Goal: Task Accomplishment & Management: Use online tool/utility

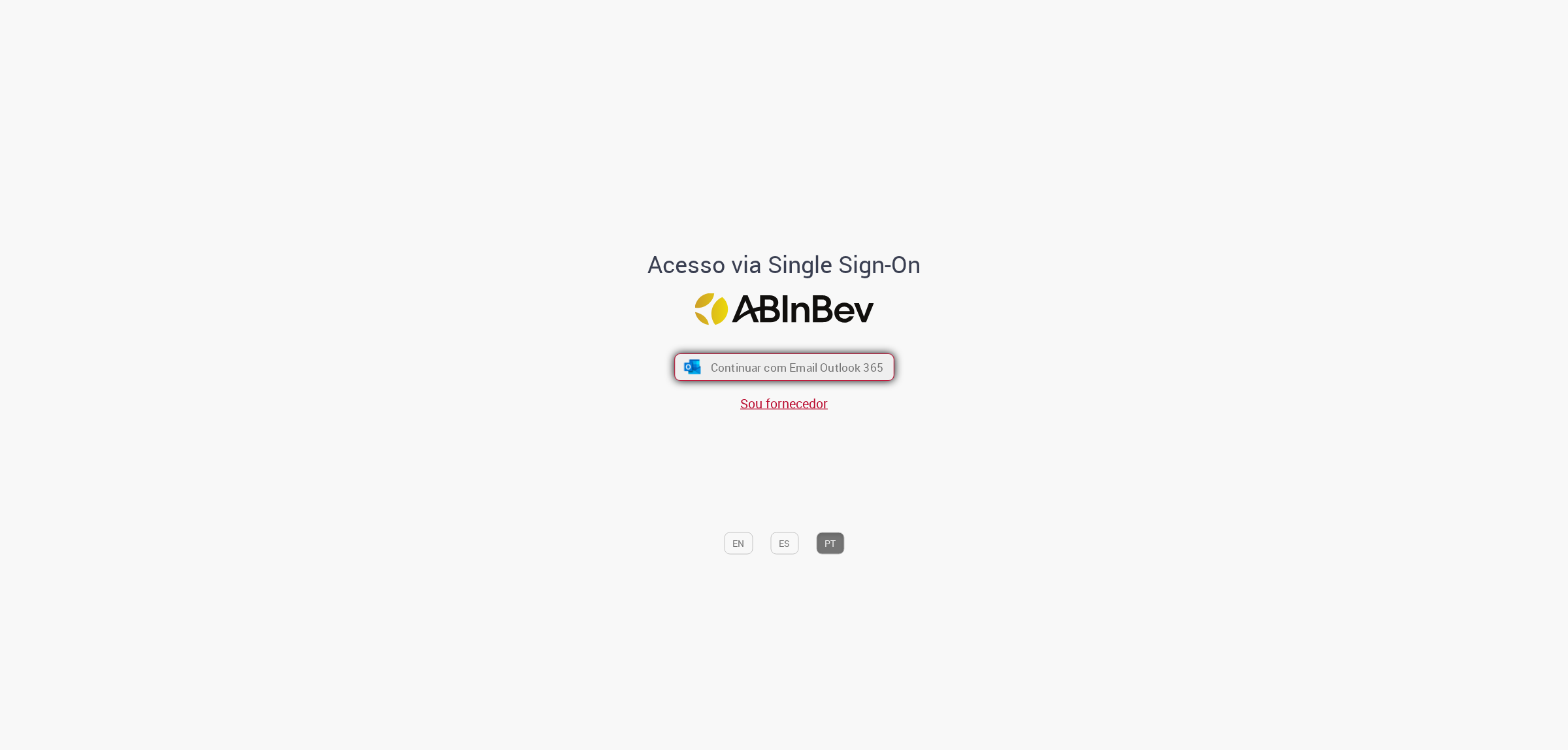
click at [837, 372] on span "Continuar com Email Outlook 365" at bounding box center [796, 367] width 173 height 15
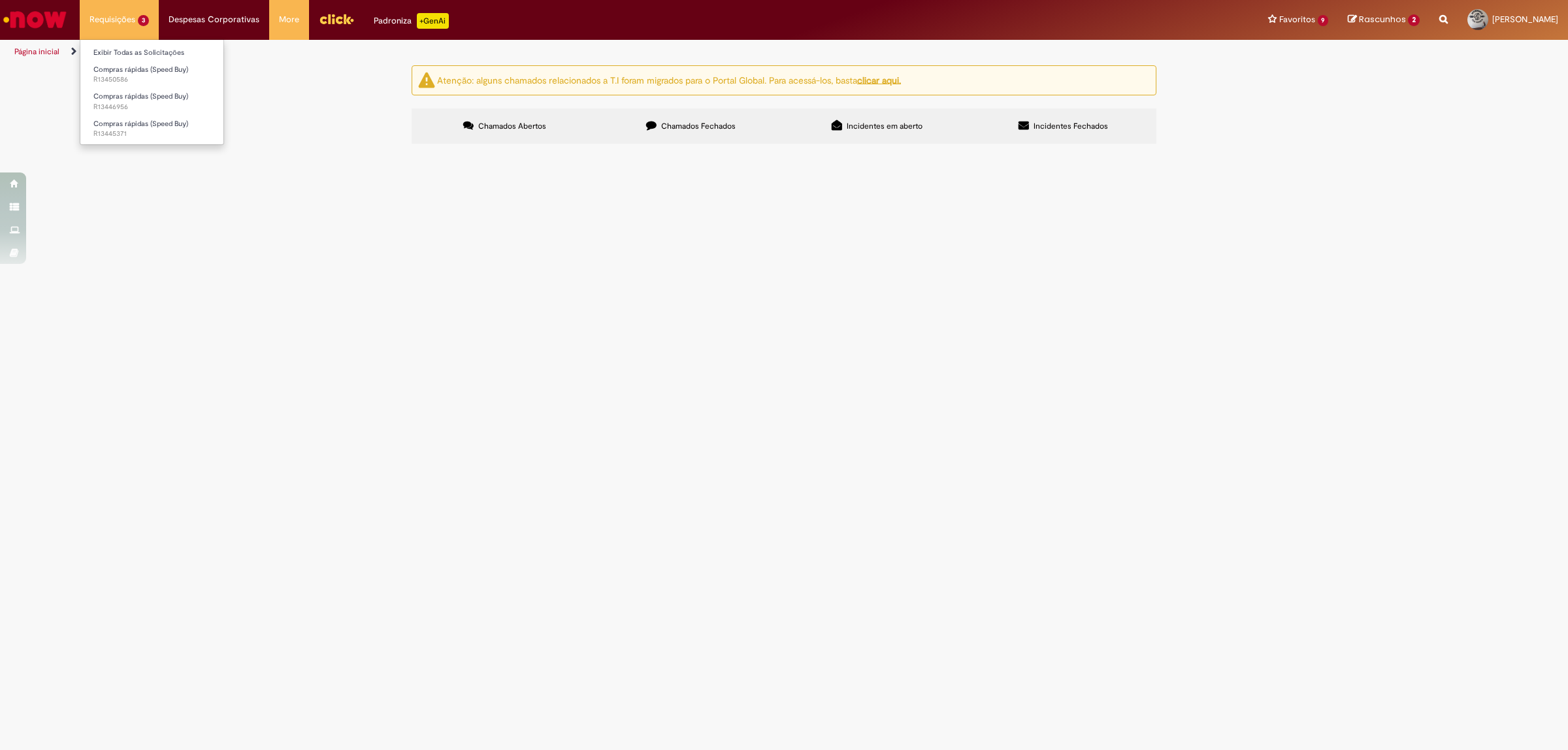
click at [129, 18] on li "Requisições 3 Exibir Todas as Solicitações Compras rápidas (Speed Buy) R1345058…" at bounding box center [119, 19] width 79 height 39
click at [47, 27] on img "Ir para a Homepage" at bounding box center [35, 20] width 68 height 26
click at [39, 9] on img "Ir para a Homepage" at bounding box center [35, 20] width 68 height 26
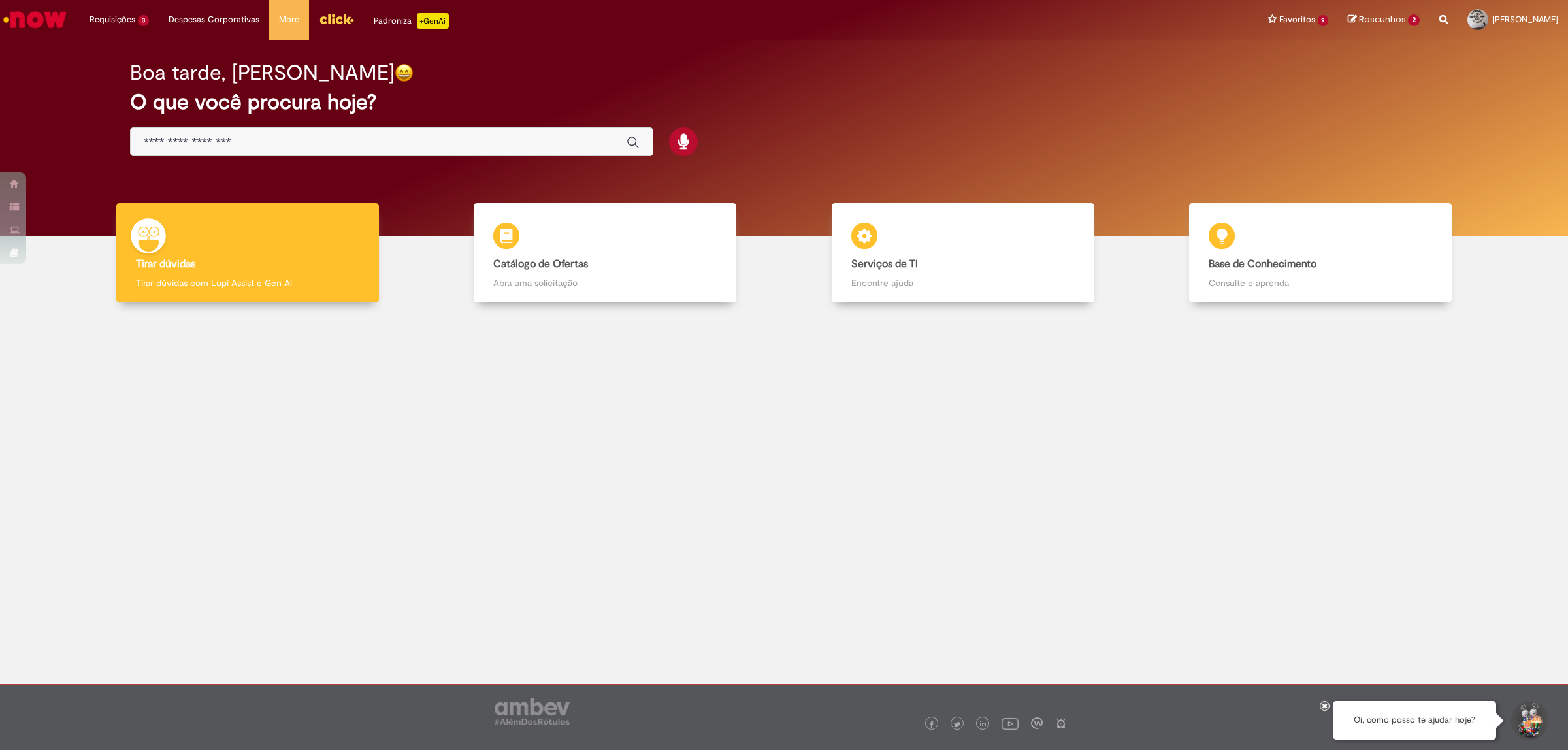
click at [229, 145] on input "Basta digitar aqui" at bounding box center [378, 143] width 470 height 15
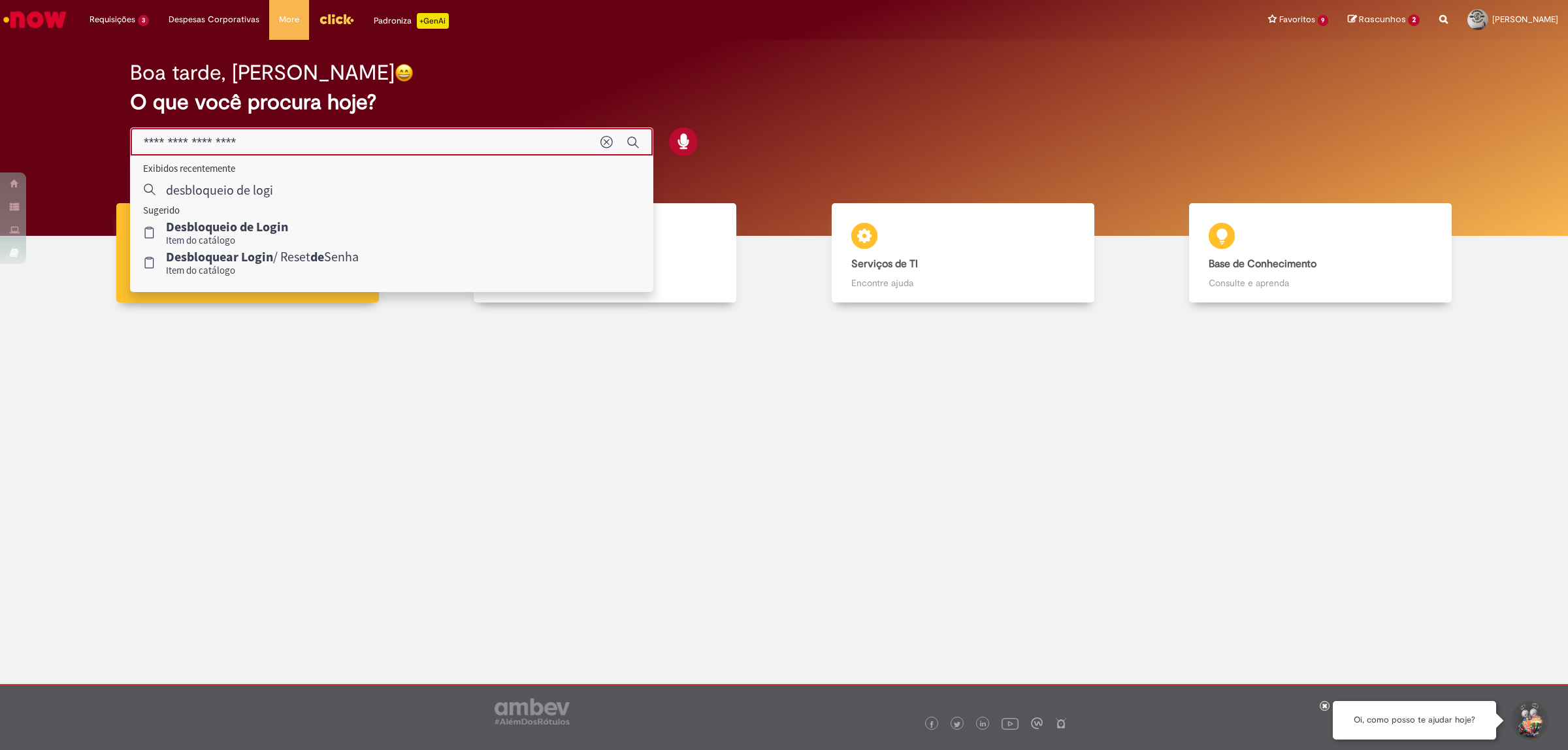
type input "**********"
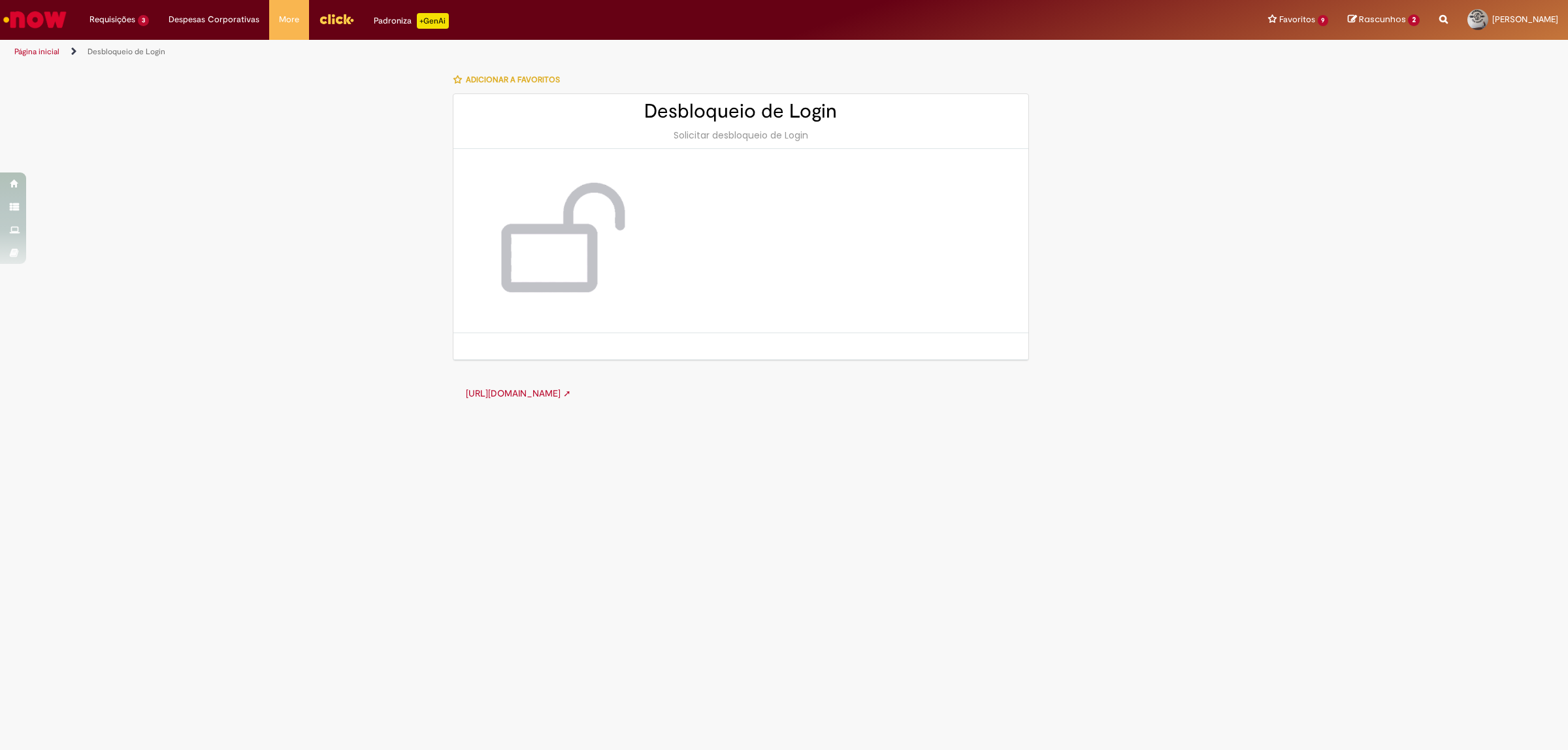
click at [667, 386] on div "http://cid.la.interbrew.net/itexpress/desbloqueioLogin.php ➚" at bounding box center [741, 393] width 576 height 39
click at [571, 392] on link "http://cid.la.interbrew.net/itexpress/desbloqueioLogin.php ➚" at bounding box center [518, 393] width 105 height 12
click at [571, 394] on link "http://cid.la.interbrew.net/itexpress/desbloqueioLogin.php ➚" at bounding box center [518, 393] width 105 height 12
click at [126, 26] on li "Requisições 3 Exibir Todas as Solicitações Compras rápidas (Speed Buy) um dia a…" at bounding box center [119, 19] width 79 height 39
click at [40, 21] on img "Ir para a Homepage" at bounding box center [35, 20] width 68 height 26
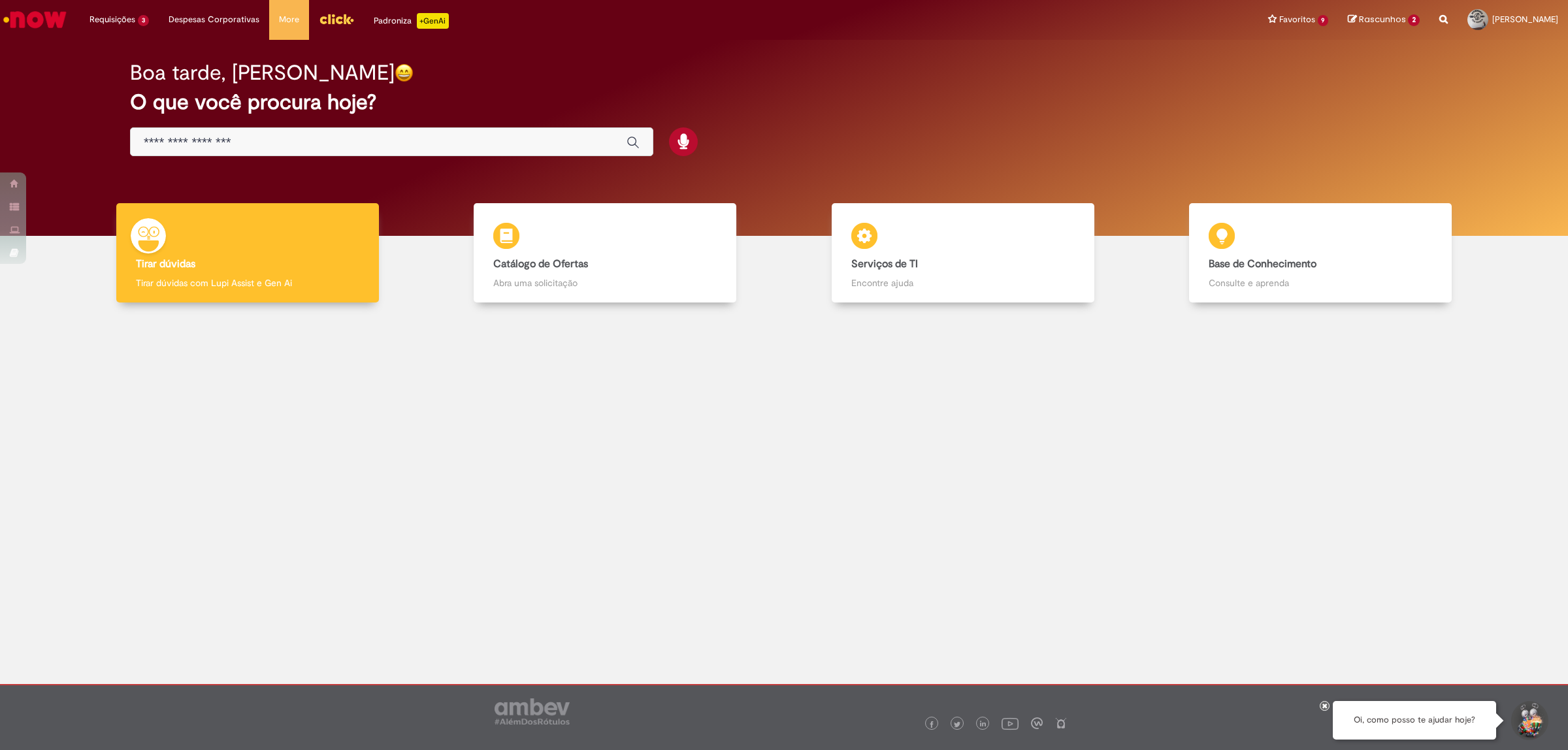
drag, startPoint x: 235, startPoint y: 154, endPoint x: 231, endPoint y: 143, distance: 11.7
click at [234, 154] on div "Global" at bounding box center [392, 142] width 523 height 29
click at [223, 138] on input "Basta digitar aqui" at bounding box center [378, 143] width 470 height 15
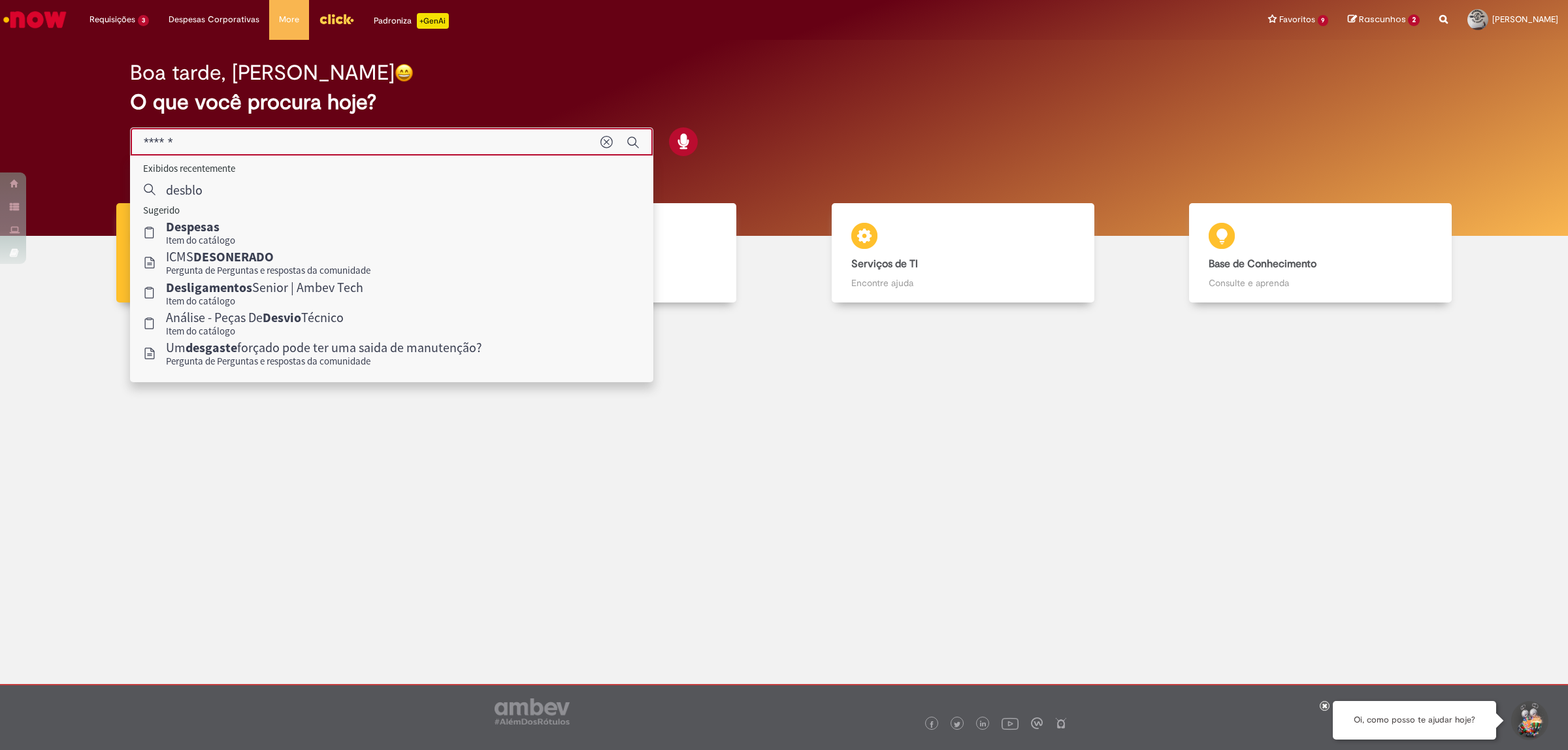
type input "*******"
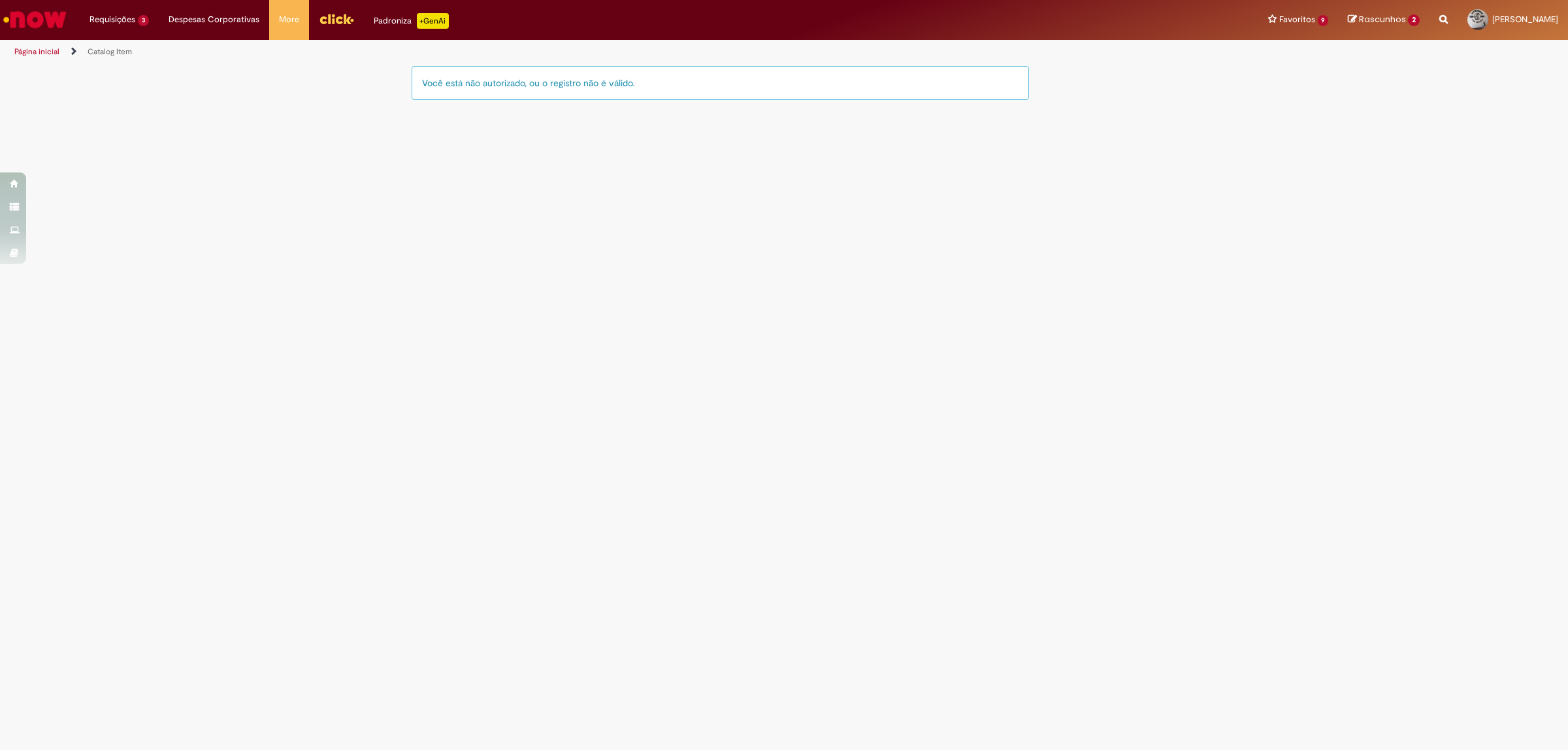
drag, startPoint x: 431, startPoint y: 87, endPoint x: 639, endPoint y: 67, distance: 209.0
click at [639, 67] on div "Você está não autorizado, ou o registro não é válido." at bounding box center [720, 83] width 617 height 34
click at [627, 162] on main "Catalog Item Tire dúvidas com LupiAssist +GenAI Oi! Eu sou LupiAssist, uma Inte…" at bounding box center [784, 407] width 1568 height 685
click at [34, 18] on img "Ir para a Homepage" at bounding box center [35, 20] width 68 height 26
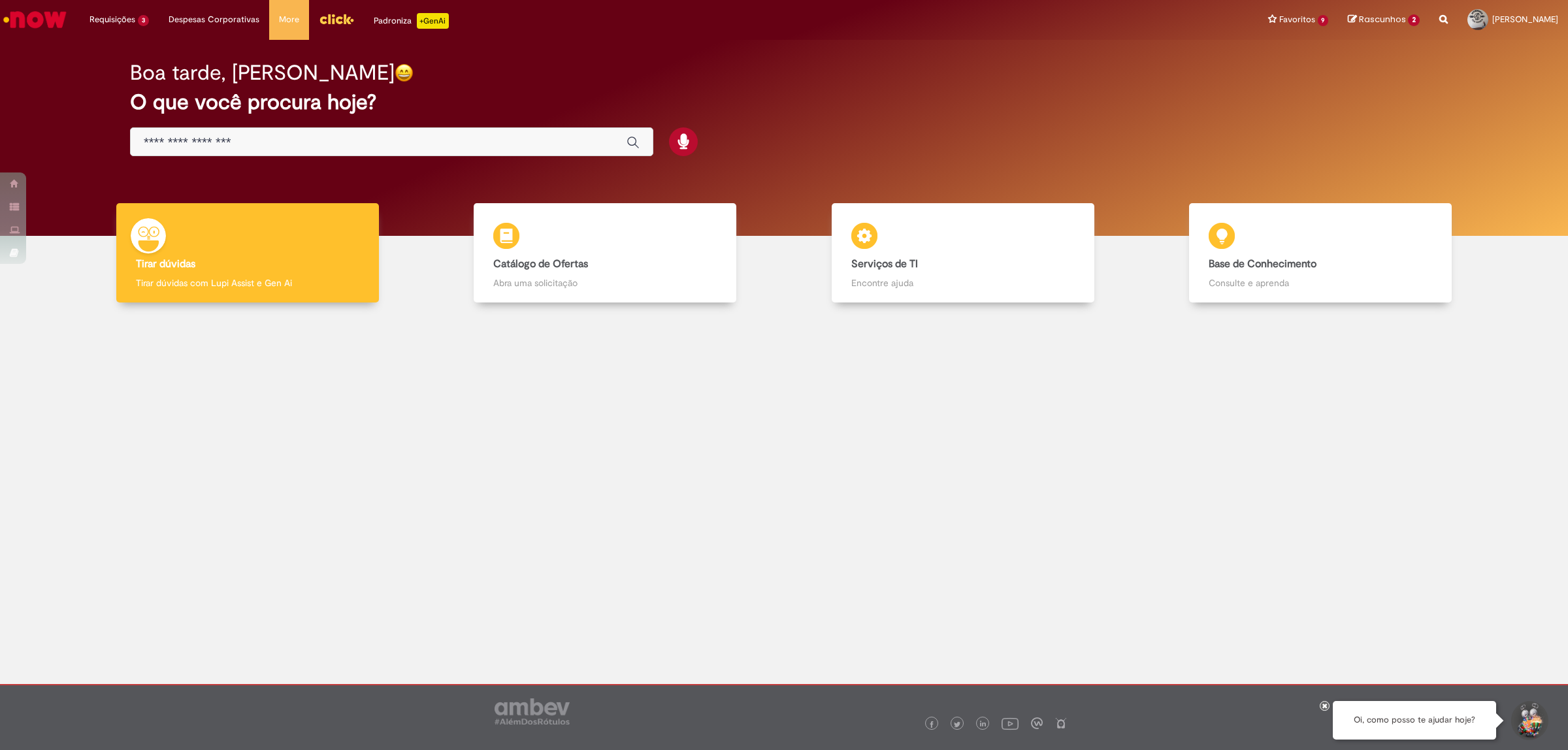
click at [194, 138] on div "Global" at bounding box center [392, 142] width 523 height 29
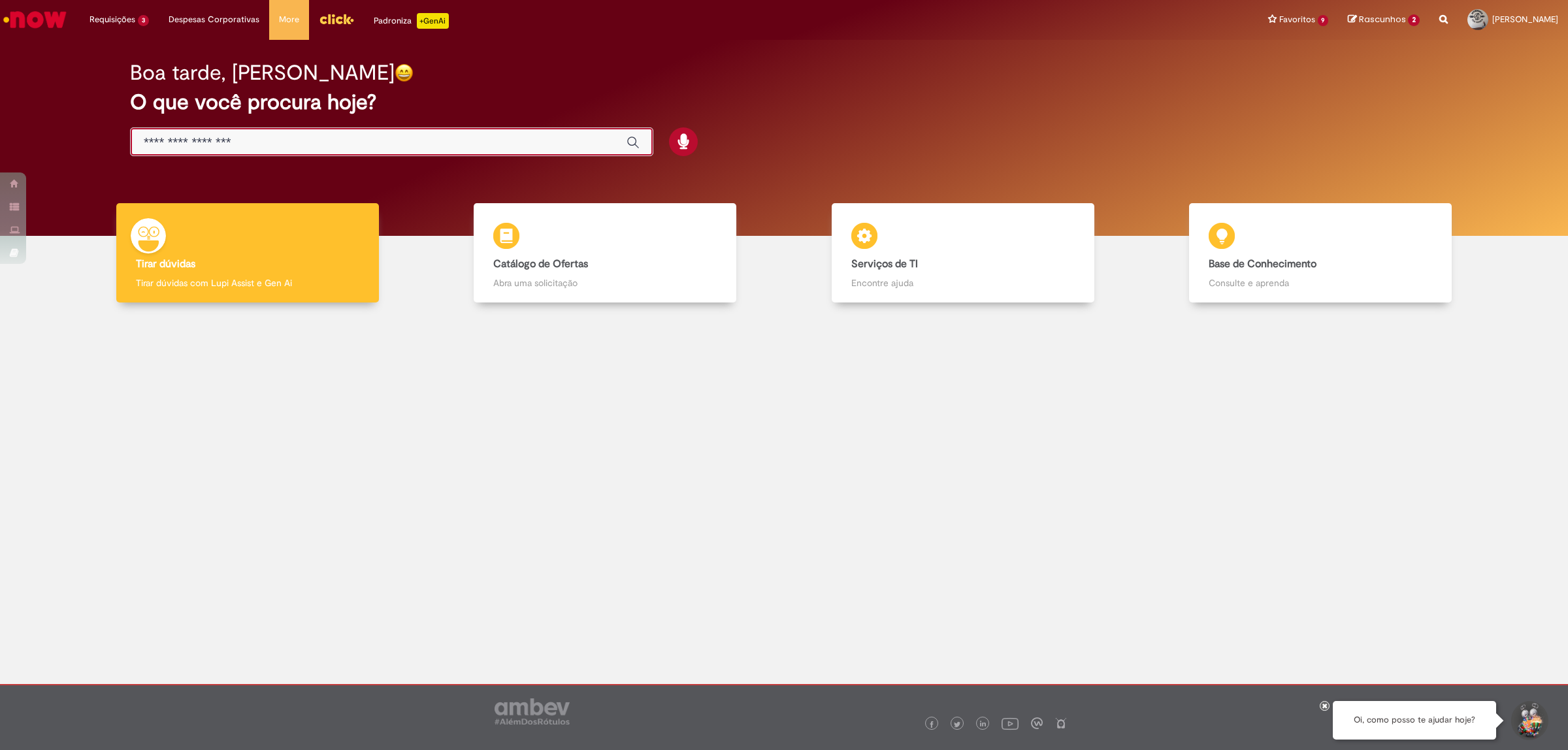
click at [193, 138] on input "Basta digitar aqui" at bounding box center [378, 143] width 470 height 15
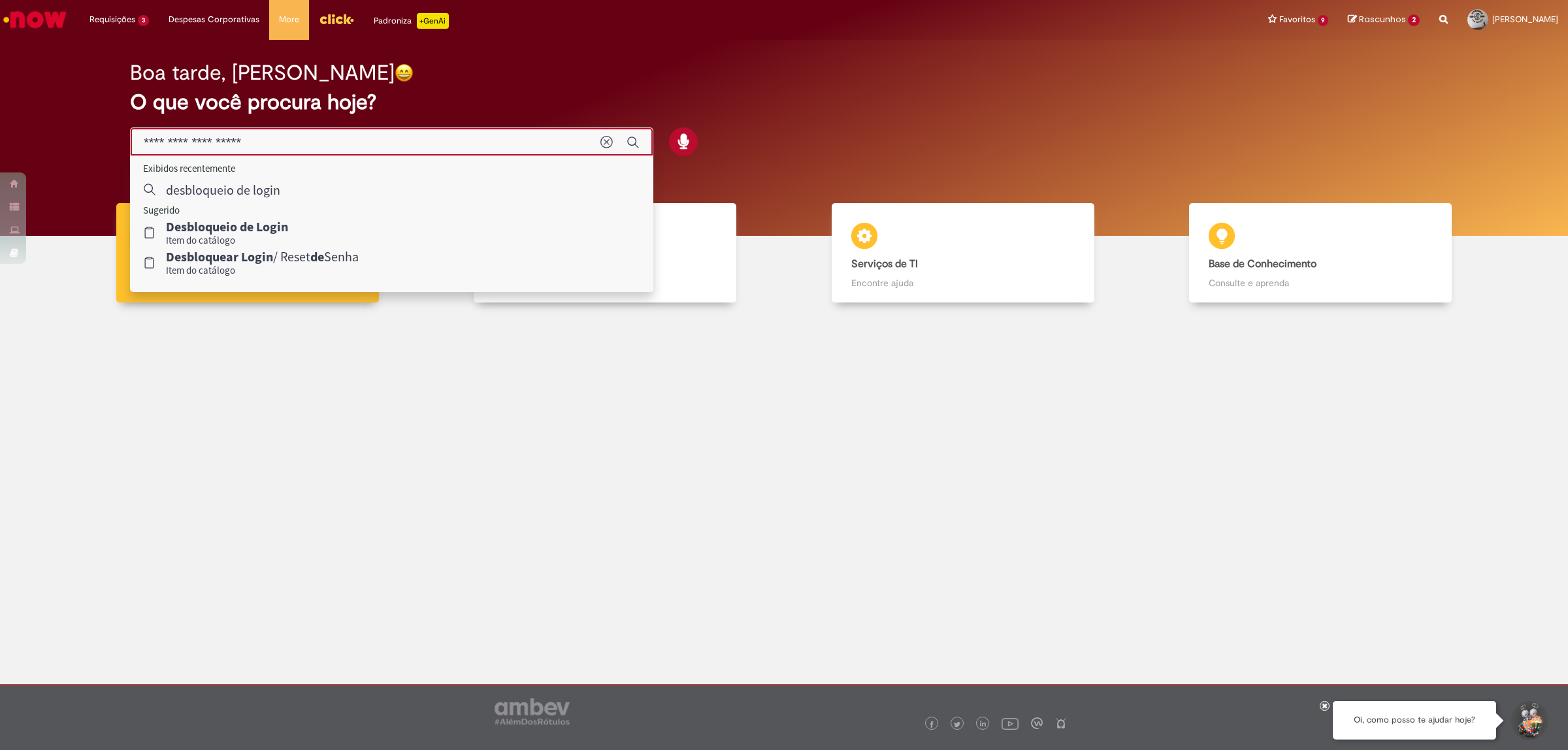
type input "**********"
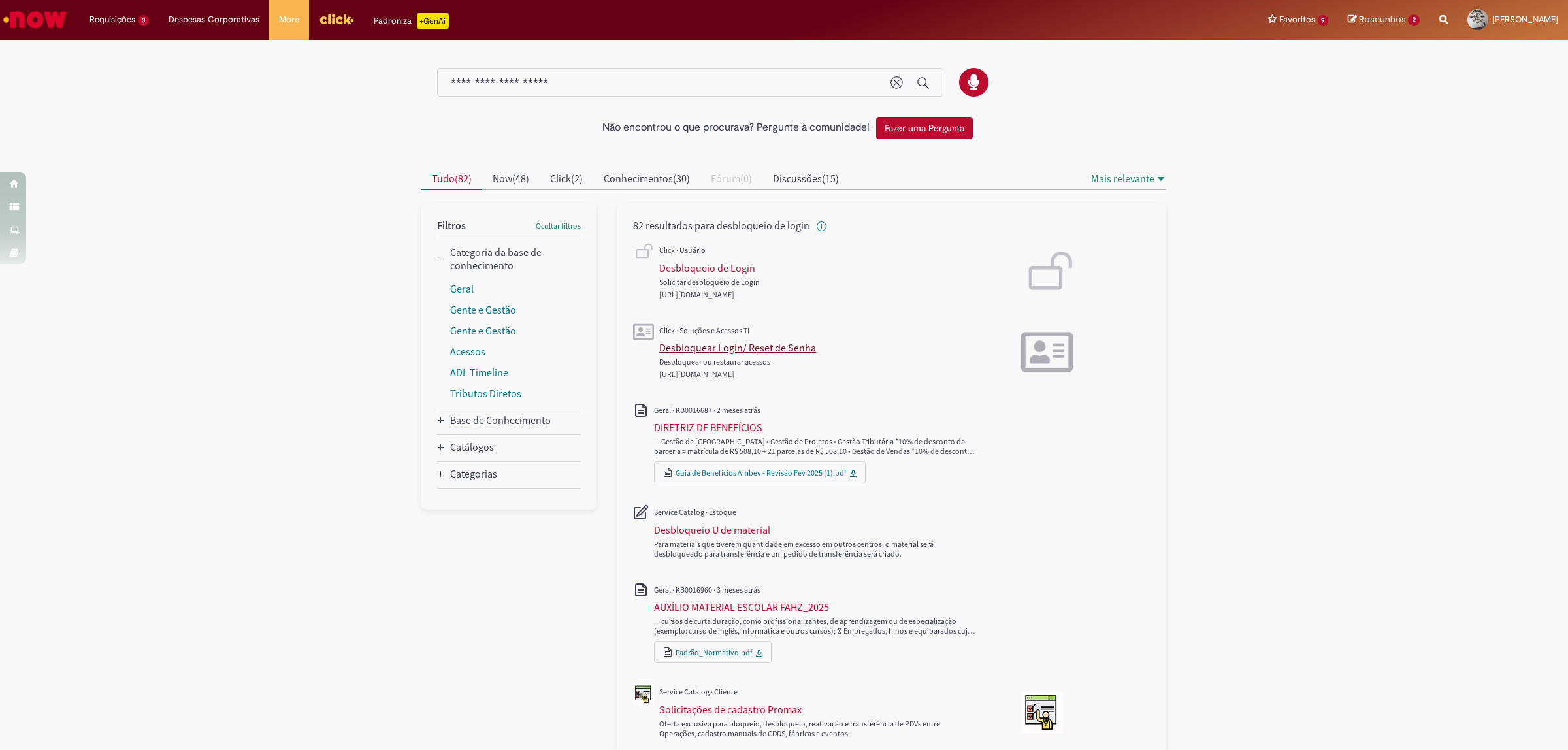
click at [714, 350] on div "Desbloquear Login/ Reset de Senha" at bounding box center [737, 347] width 157 height 13
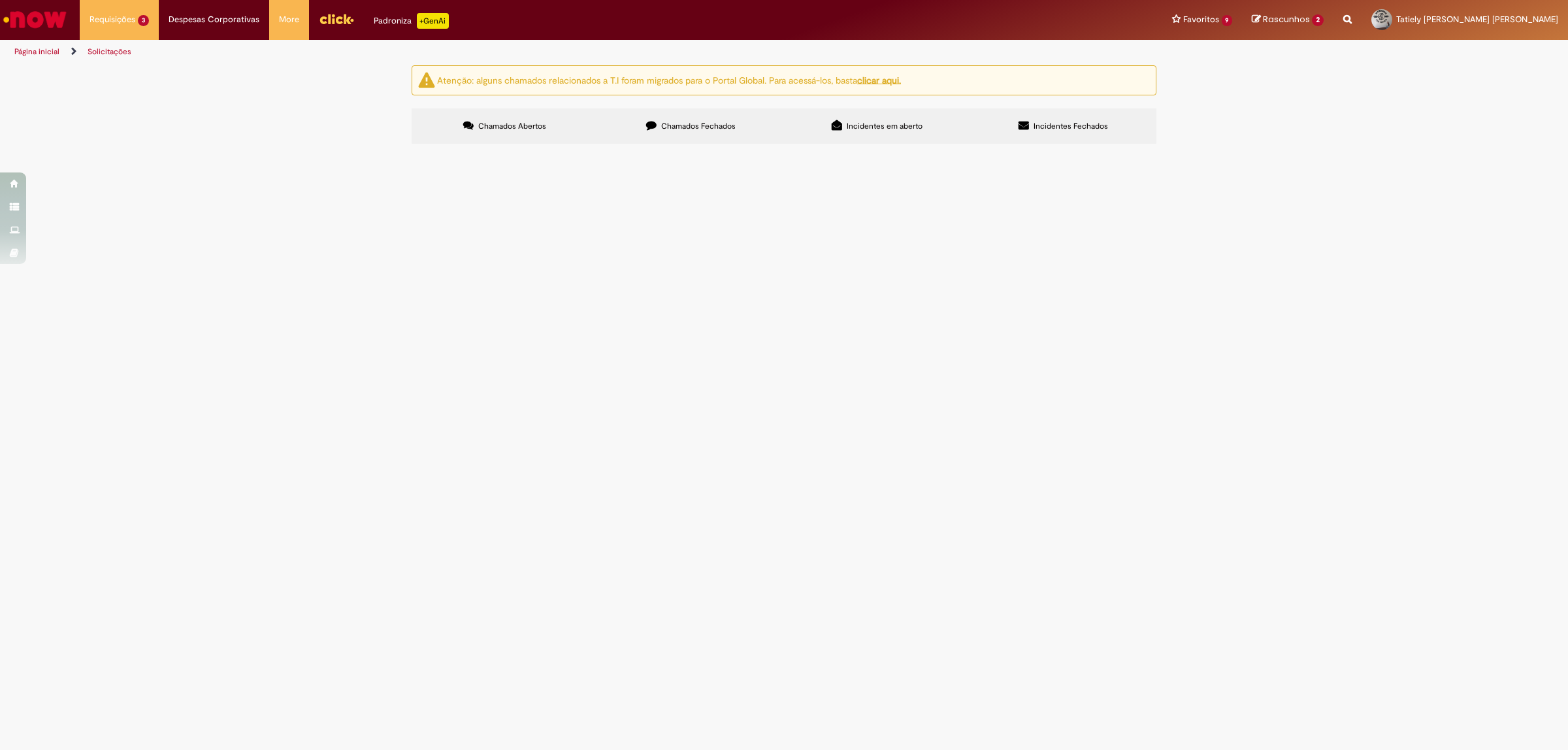
click at [32, 24] on img "Ir para a Homepage" at bounding box center [35, 20] width 68 height 26
click at [31, 23] on img "Ir para a Homepage" at bounding box center [35, 20] width 68 height 26
